Goal: Complete application form

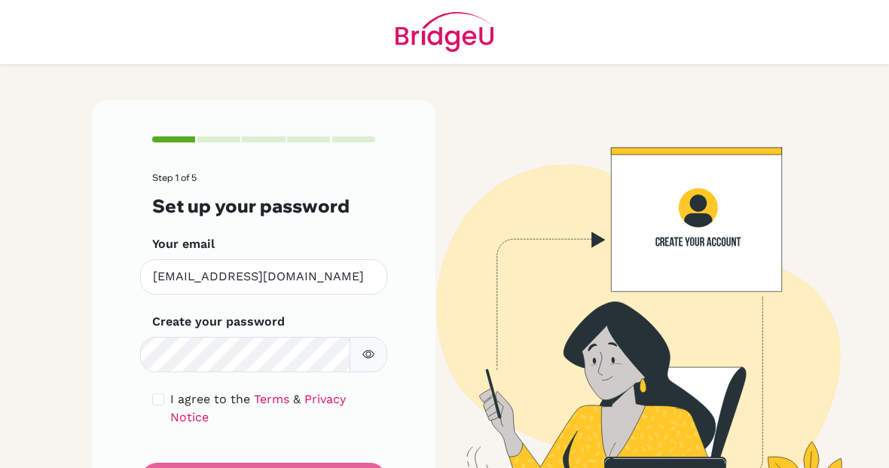
click at [360, 351] on button "button" at bounding box center [369, 354] width 38 height 35
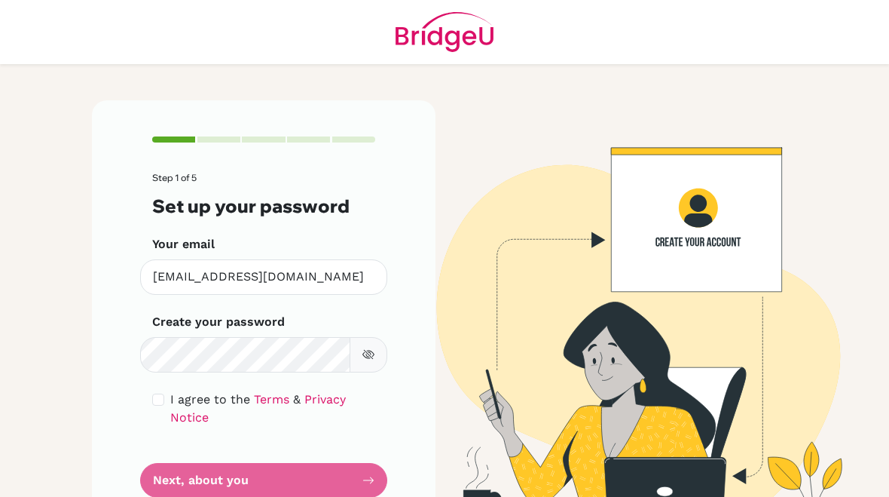
click at [372, 368] on button "button" at bounding box center [369, 354] width 38 height 35
click at [357, 477] on form "Step 1 of 5 Set up your password Your email [EMAIL_ADDRESS][DOMAIN_NAME] Invali…" at bounding box center [263, 335] width 223 height 325
click at [333, 479] on form "Step 1 of 5 Set up your password Your email [EMAIL_ADDRESS][DOMAIN_NAME] Invali…" at bounding box center [263, 335] width 223 height 325
click at [318, 483] on form "Step 1 of 5 Set up your password Your email [EMAIL_ADDRESS][DOMAIN_NAME] Invali…" at bounding box center [263, 335] width 223 height 325
click at [363, 476] on form "Step 1 of 5 Set up your password Your email [EMAIL_ADDRESS][DOMAIN_NAME] Invali…" at bounding box center [263, 335] width 223 height 325
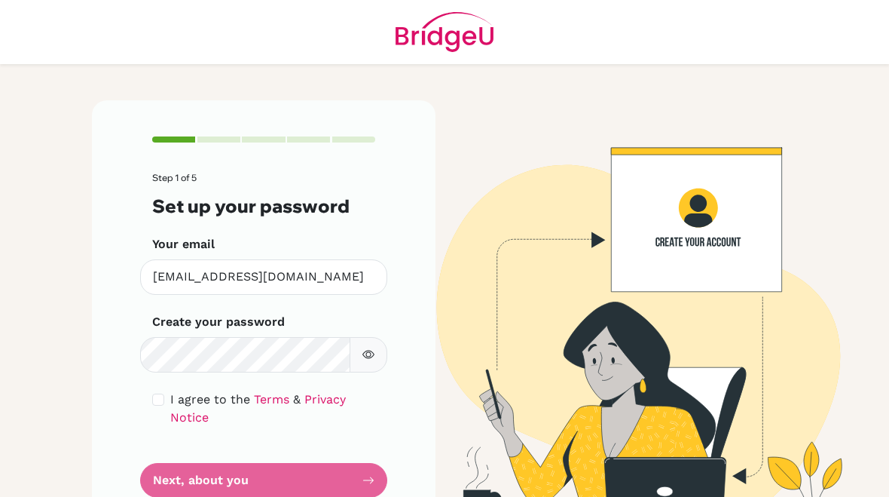
click at [371, 479] on form "Step 1 of 5 Set up your password Your email [EMAIL_ADDRESS][DOMAIN_NAME] Invali…" at bounding box center [263, 335] width 223 height 325
click at [371, 478] on form "Step 1 of 5 Set up your password Your email [EMAIL_ADDRESS][DOMAIN_NAME] Invali…" at bounding box center [263, 335] width 223 height 325
click at [335, 487] on form "Step 1 of 5 Set up your password Your email [EMAIL_ADDRESS][DOMAIN_NAME] Invali…" at bounding box center [263, 335] width 223 height 325
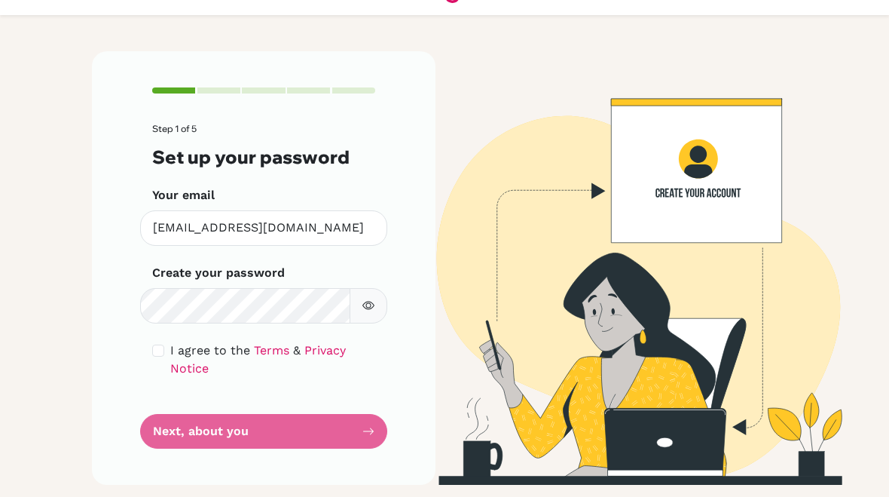
scroll to position [48, 0]
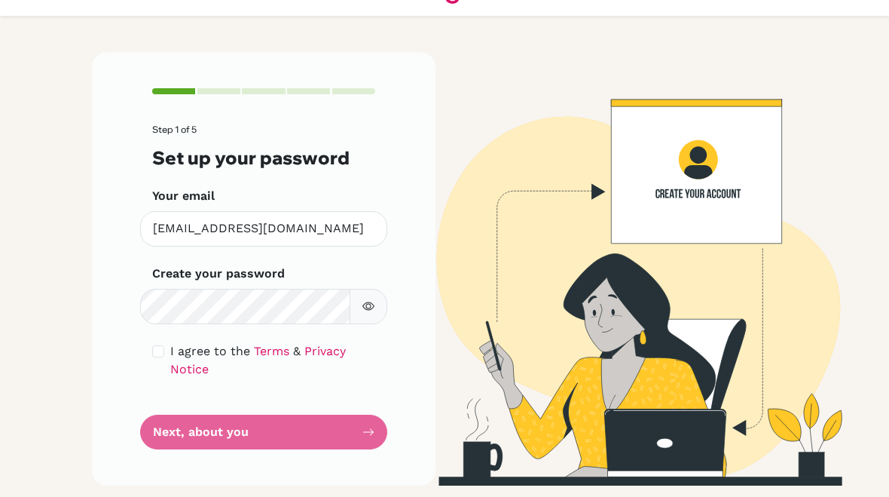
click at [333, 438] on form "Step 1 of 5 Set up your password Your email [EMAIL_ADDRESS][DOMAIN_NAME] Invali…" at bounding box center [263, 286] width 223 height 325
click at [333, 437] on form "Step 1 of 5 Set up your password Your email [EMAIL_ADDRESS][DOMAIN_NAME] Invali…" at bounding box center [263, 286] width 223 height 325
click at [354, 432] on form "Step 1 of 5 Set up your password Your email [EMAIL_ADDRESS][DOMAIN_NAME] Invali…" at bounding box center [263, 286] width 223 height 325
click at [370, 425] on form "Step 1 of 5 Set up your password Your email [EMAIL_ADDRESS][DOMAIN_NAME] Invali…" at bounding box center [263, 286] width 223 height 325
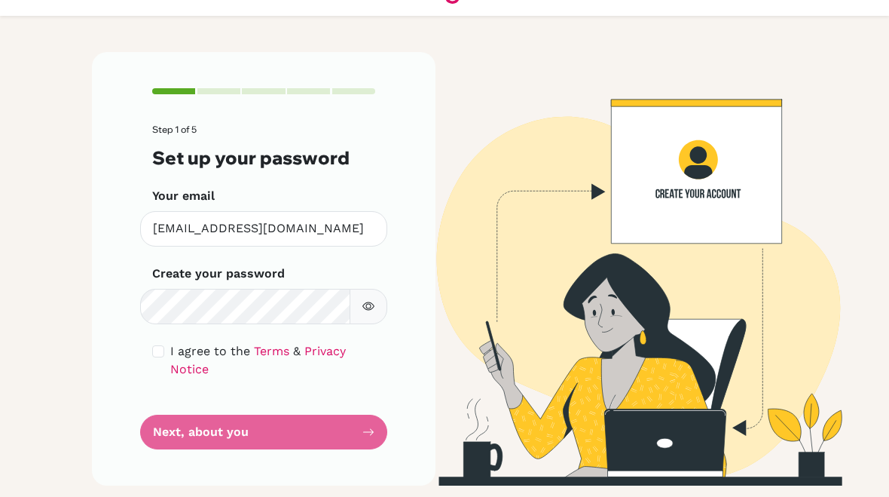
click at [265, 418] on form "Step 1 of 5 Set up your password Your email [EMAIL_ADDRESS][DOMAIN_NAME] Invali…" at bounding box center [263, 286] width 223 height 325
click at [158, 357] on div "I agree to the Terms & Privacy Notice" at bounding box center [263, 360] width 223 height 36
click at [158, 349] on input "checkbox" at bounding box center [158, 351] width 12 height 12
checkbox input "true"
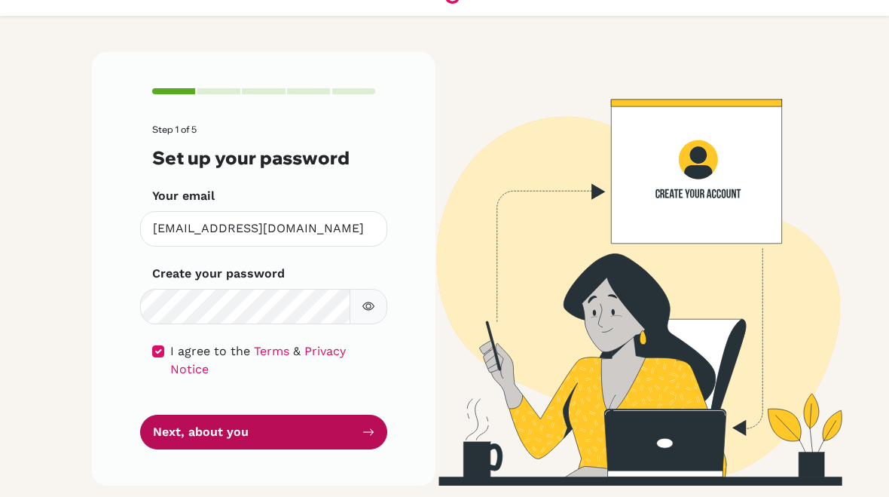
click at [251, 439] on button "Next, about you" at bounding box center [263, 432] width 247 height 35
